Goal: Task Accomplishment & Management: Manage account settings

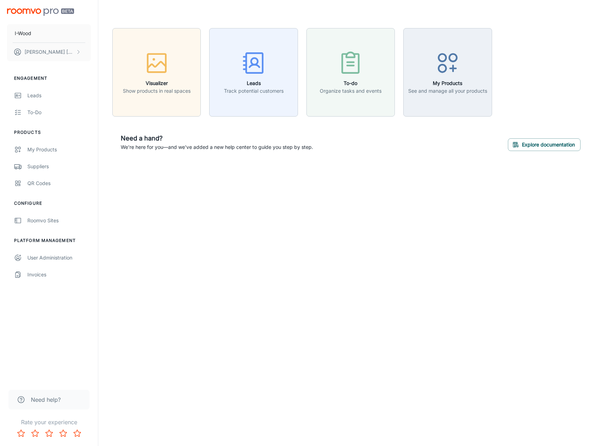
click at [51, 12] on img "scrollable content" at bounding box center [40, 11] width 67 height 7
click at [35, 99] on link "Leads" at bounding box center [49, 95] width 98 height 17
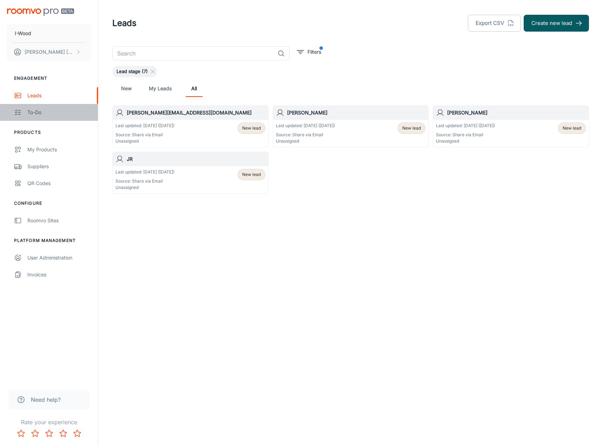
click at [36, 114] on div "To-do" at bounding box center [59, 113] width 64 height 8
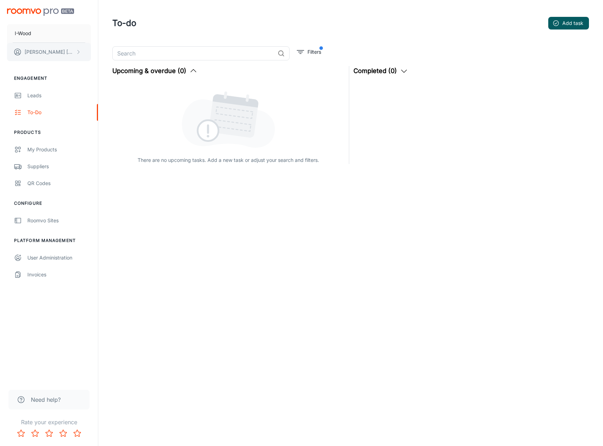
click at [68, 54] on p "[PERSON_NAME]" at bounding box center [50, 52] width 50 height 8
click at [36, 95] on div at bounding box center [301, 223] width 603 height 446
click at [28, 96] on div "Leads" at bounding box center [59, 96] width 64 height 8
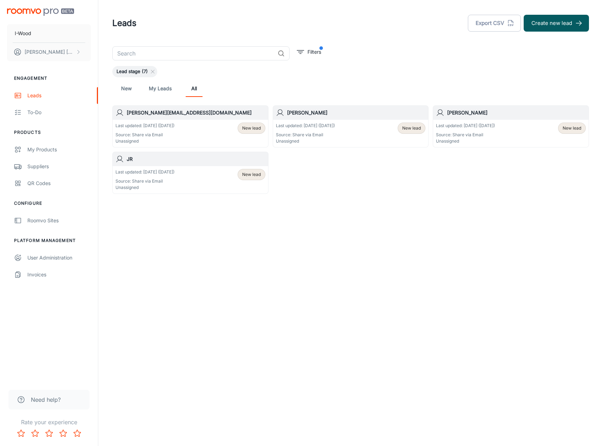
click at [160, 90] on link "My Leads" at bounding box center [160, 88] width 23 height 17
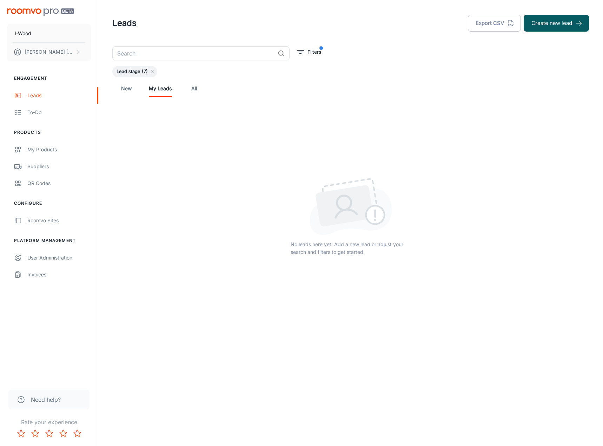
click at [132, 90] on link "New" at bounding box center [126, 88] width 17 height 17
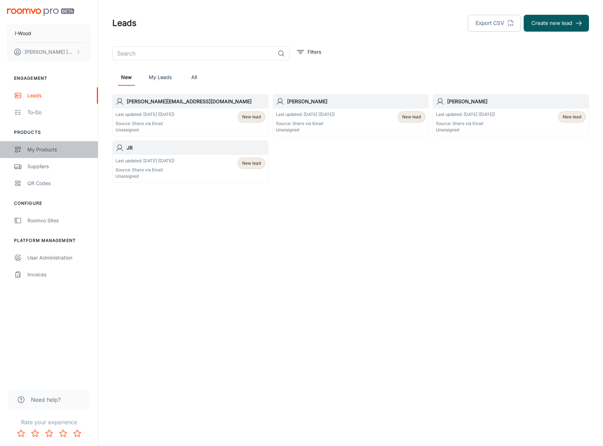
click at [42, 149] on div "My Products" at bounding box center [59, 150] width 64 height 8
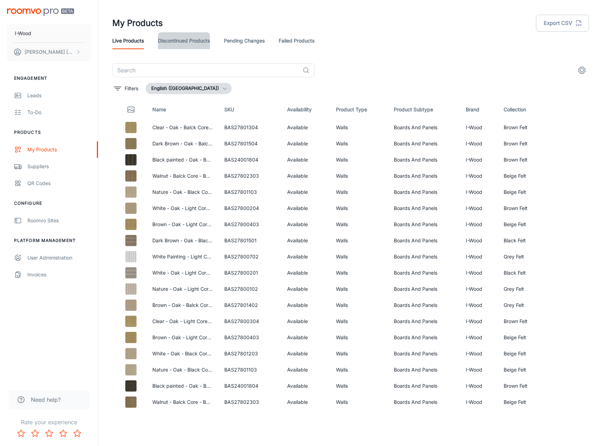
click at [189, 42] on link "Discontinued Products" at bounding box center [184, 40] width 52 height 17
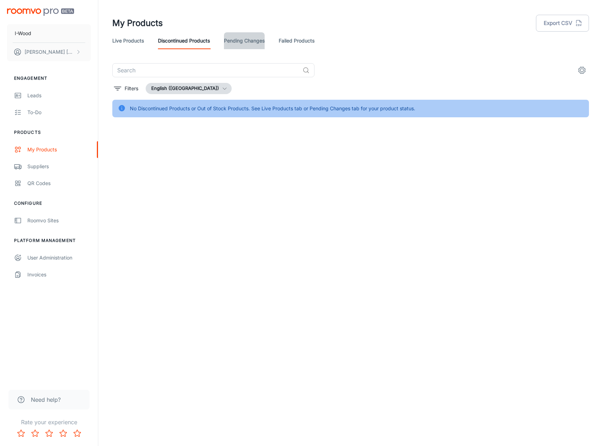
click at [238, 43] on link "Pending Changes" at bounding box center [244, 40] width 41 height 17
click at [293, 41] on link "Failed Products" at bounding box center [297, 40] width 36 height 17
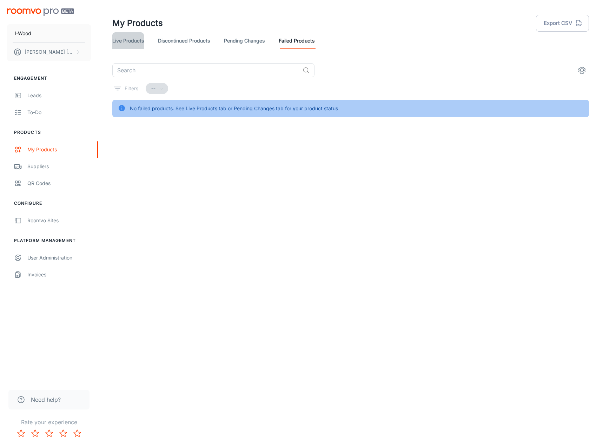
click at [137, 42] on link "Live Products" at bounding box center [128, 40] width 32 height 17
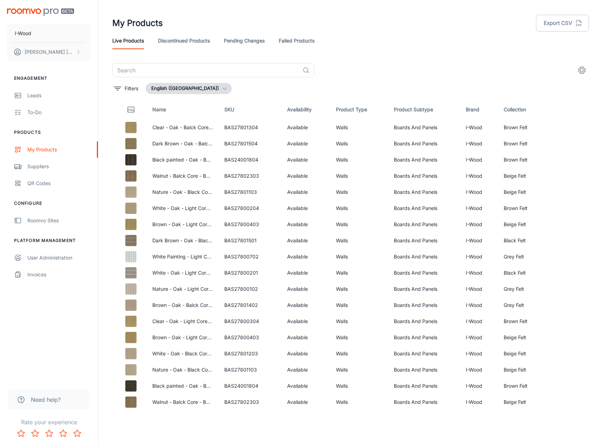
click at [198, 86] on button "English ([GEOGRAPHIC_DATA])" at bounding box center [189, 88] width 86 height 11
click at [198, 86] on div at bounding box center [301, 223] width 603 height 446
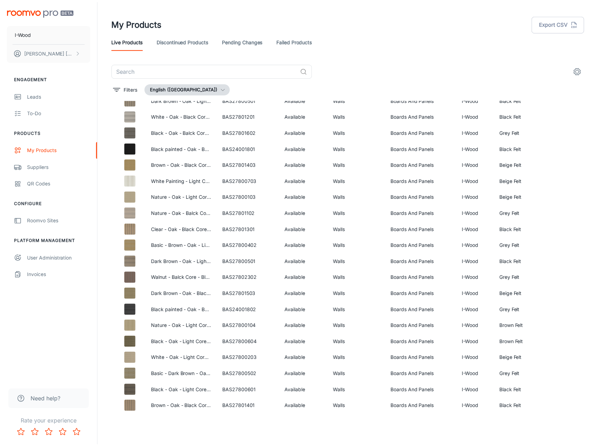
scroll to position [1258, 0]
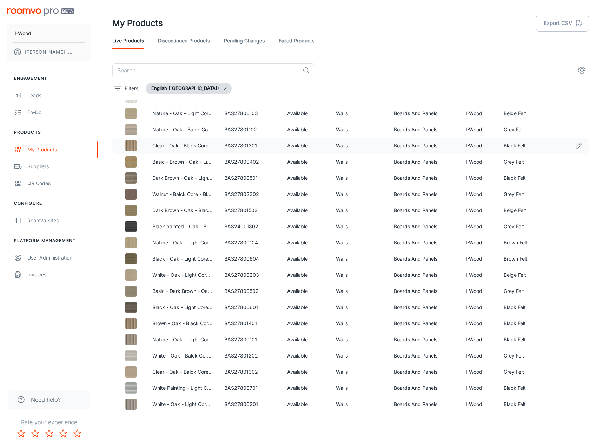
click at [575, 145] on icon "Edit" at bounding box center [579, 146] width 8 height 8
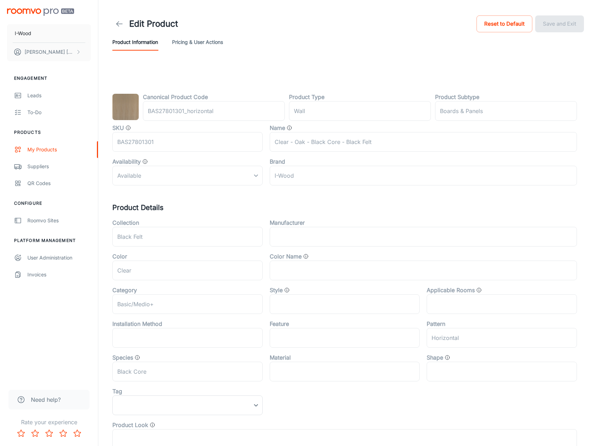
click at [130, 105] on img at bounding box center [125, 107] width 26 height 26
drag, startPoint x: 176, startPoint y: 160, endPoint x: 214, endPoint y: 132, distance: 46.5
click at [177, 159] on div "Availability" at bounding box center [187, 161] width 150 height 8
click at [251, 128] on div "SKU BAS27801301 ​" at bounding box center [187, 138] width 150 height 28
click at [348, 175] on div "SKU BAS27801301 ​ Name Clear - Oak - Black Core - Black Felt ​ Availability Ava…" at bounding box center [341, 151] width 472 height 67
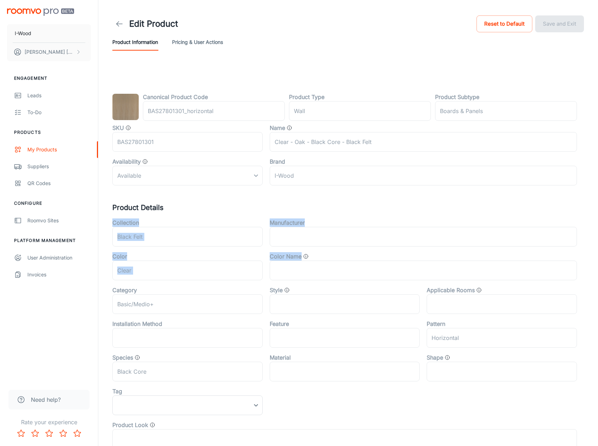
click at [288, 268] on div "Canonical Product Code BAS27801301_horizontal ​ Product Type wall ​ Product Sub…" at bounding box center [348, 301] width 472 height 417
click at [259, 279] on div "Collection Black Felt ​ Manufacturer ​ Color Clear ​ Color Name ​ Category Basi…" at bounding box center [341, 331] width 472 height 236
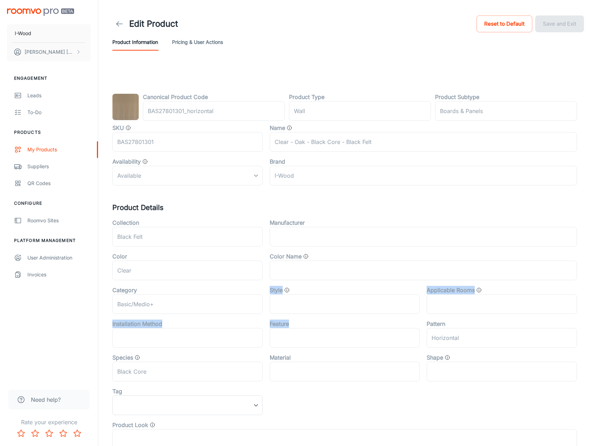
click at [305, 331] on div "Collection Black Felt ​ Manufacturer ​ Color Clear ​ Color Name ​ Category Basi…" at bounding box center [341, 331] width 472 height 236
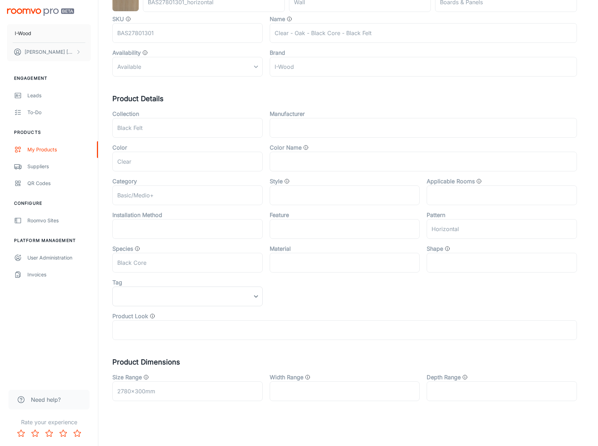
click at [281, 290] on div "Collection Black Felt ​ Manufacturer ​ Color Clear ​ Color Name ​ Category Basi…" at bounding box center [341, 222] width 472 height 236
